Goal: Navigation & Orientation: Find specific page/section

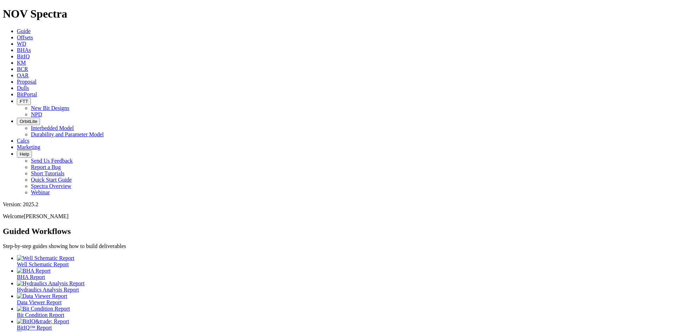
scroll to position [7, 0]
click at [29, 72] on span "OAR" at bounding box center [23, 75] width 12 height 6
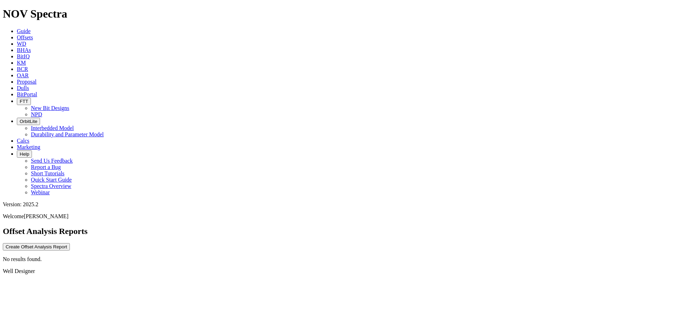
click at [26, 41] on link "WD" at bounding box center [21, 44] width 9 height 6
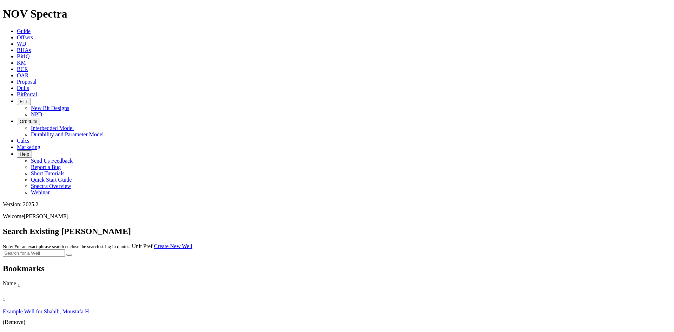
click at [31, 47] on span "BHAs" at bounding box center [24, 50] width 14 height 6
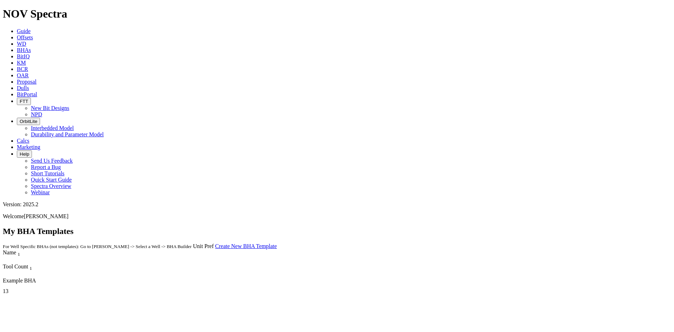
click at [37, 91] on span "BitPortal" at bounding box center [27, 94] width 20 height 6
